Goal: Task Accomplishment & Management: Use online tool/utility

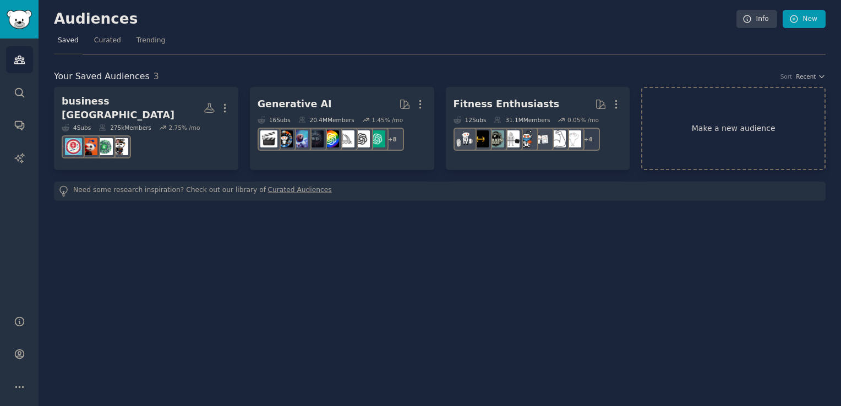
click at [713, 111] on link "Make a new audience" at bounding box center [733, 128] width 184 height 83
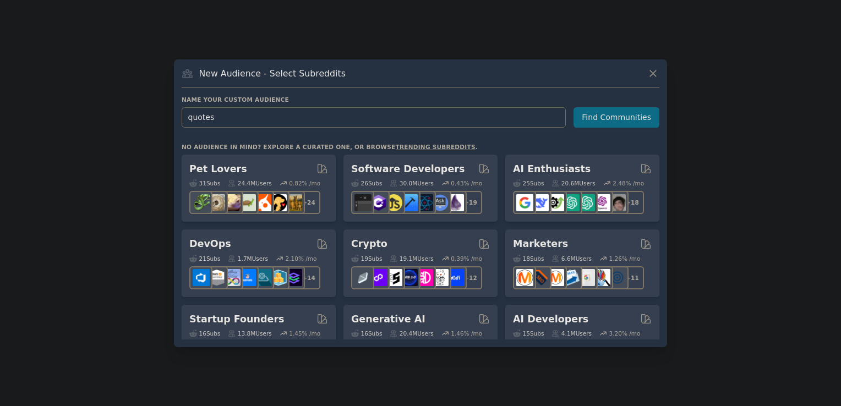
type input "quotes"
click at [627, 119] on button "Find Communities" at bounding box center [616, 117] width 86 height 20
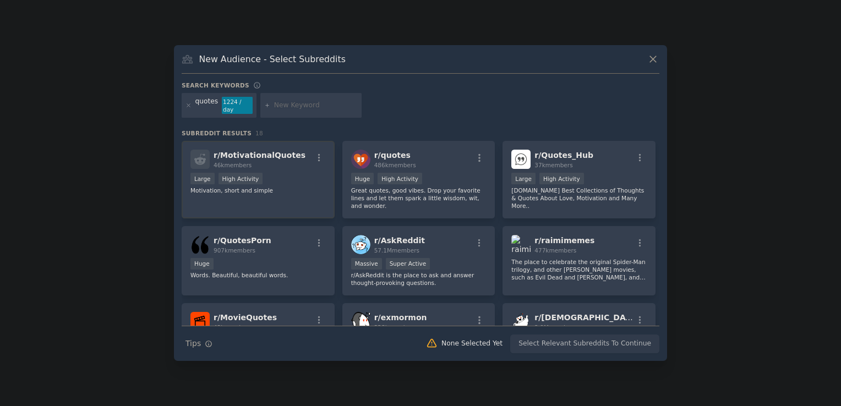
click at [286, 187] on p "Motivation, short and simple" at bounding box center [257, 191] width 135 height 8
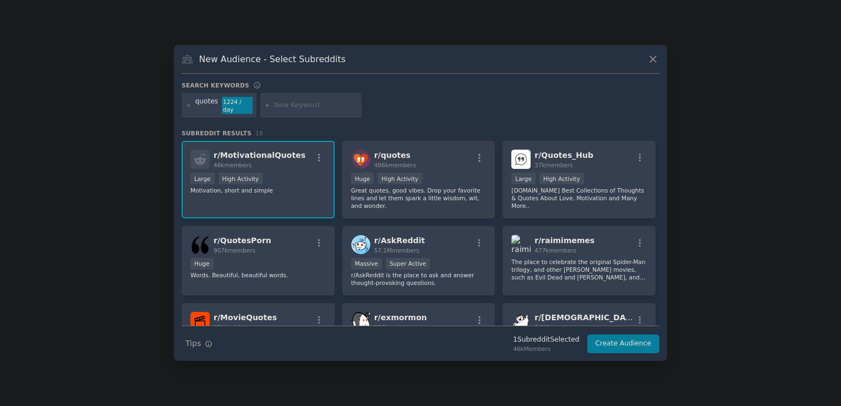
click at [445, 173] on div "Huge High Activity" at bounding box center [418, 180] width 135 height 14
click at [550, 195] on p "[DOMAIN_NAME] Best Collections of Thoughts & Quotes About Love, Motivation and …" at bounding box center [578, 198] width 135 height 23
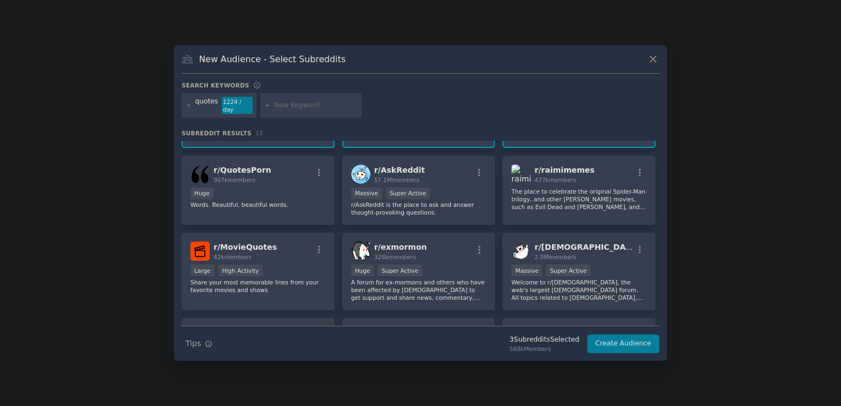
scroll to position [70, 0]
click at [292, 201] on p "Words. Beautiful, beautiful words." at bounding box center [257, 205] width 135 height 8
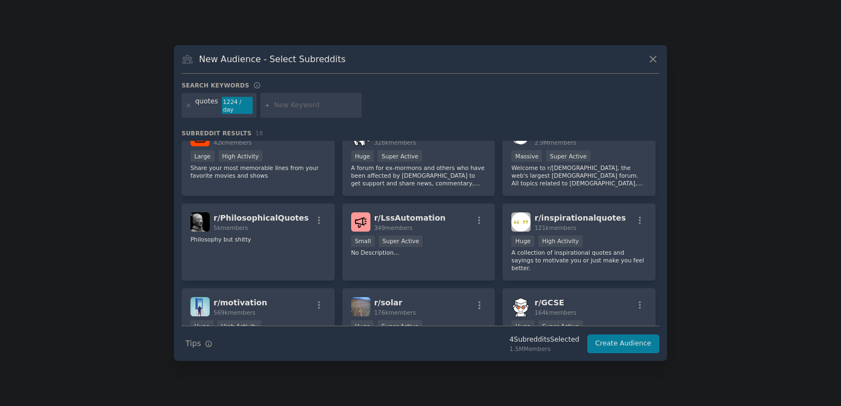
scroll to position [186, 0]
click at [284, 226] on div "r/ PhilosophicalQuotes 5k members Philosophy but [PERSON_NAME]" at bounding box center [258, 241] width 153 height 78
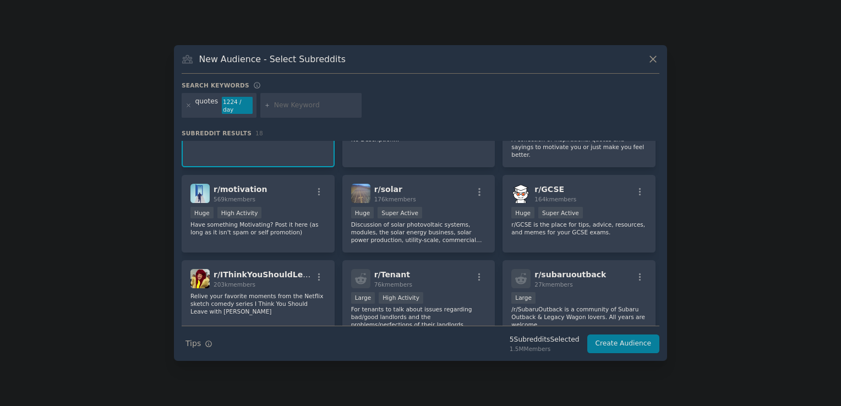
scroll to position [269, 0]
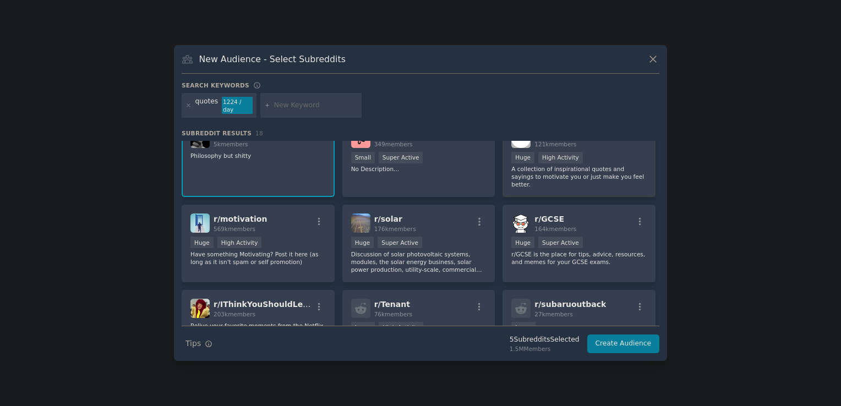
click at [594, 172] on p "A collection of inspirational quotes and sayings to motivate you or just make y…" at bounding box center [578, 176] width 135 height 23
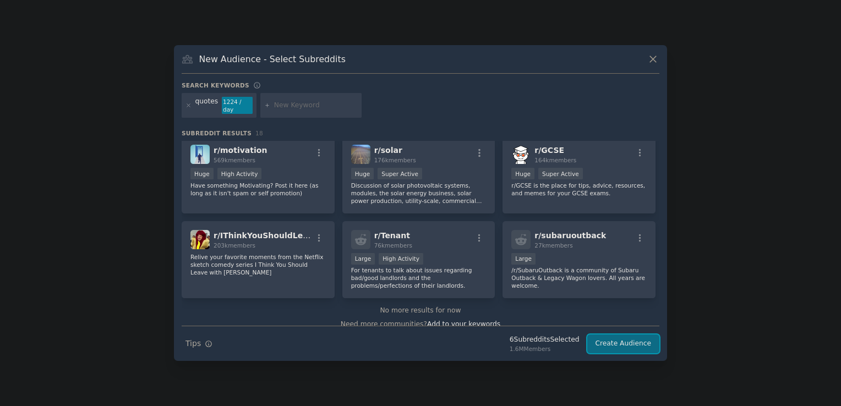
click at [651, 341] on button "Create Audience" at bounding box center [623, 344] width 73 height 19
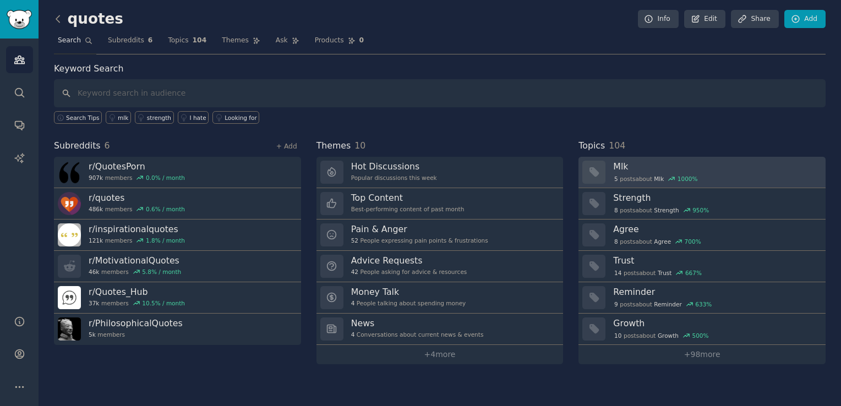
click at [667, 175] on icon at bounding box center [671, 179] width 8 height 8
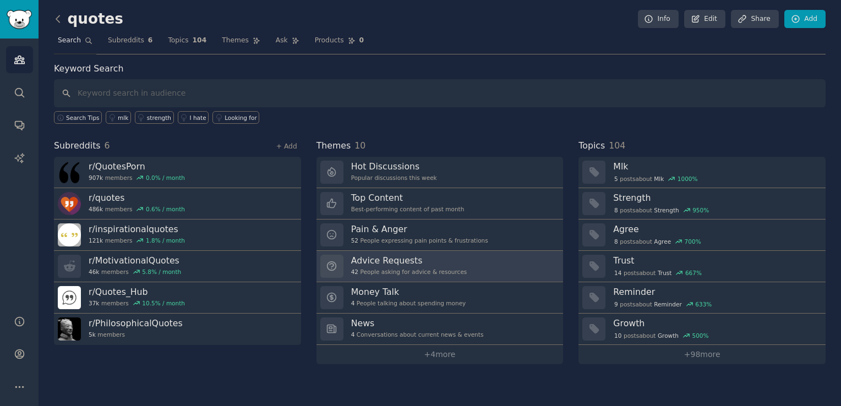
click at [421, 272] on div "42 People asking for advice & resources" at bounding box center [409, 272] width 116 height 8
